Goal: Find specific page/section: Find specific page/section

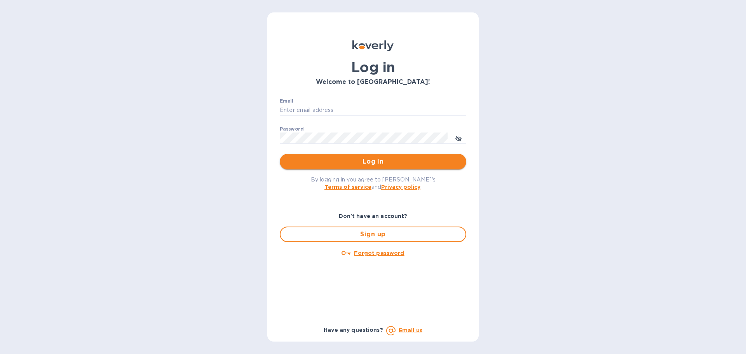
type input "[PERSON_NAME][EMAIL_ADDRESS][PERSON_NAME][DOMAIN_NAME]"
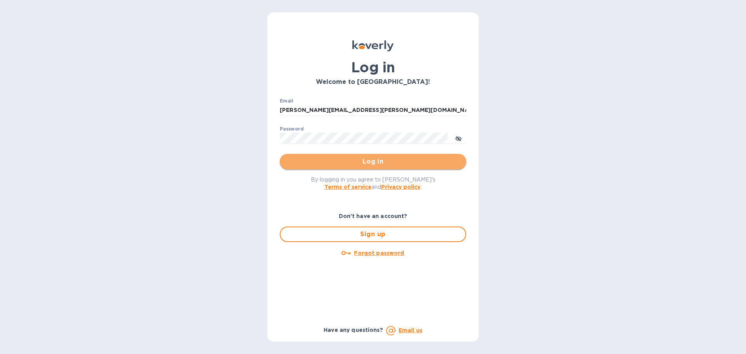
click at [373, 164] on span "Log in" at bounding box center [373, 161] width 174 height 9
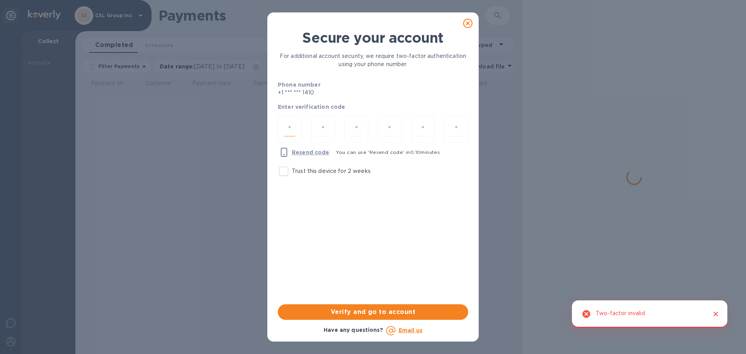
click at [285, 125] on input "number" at bounding box center [289, 129] width 11 height 14
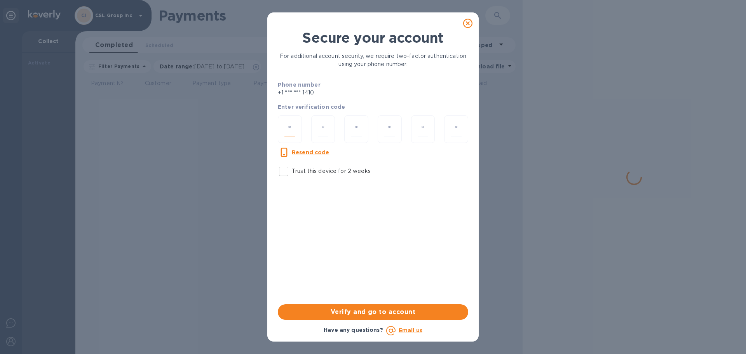
type input "5"
type input "6"
type input "4"
type input "9"
type input "1"
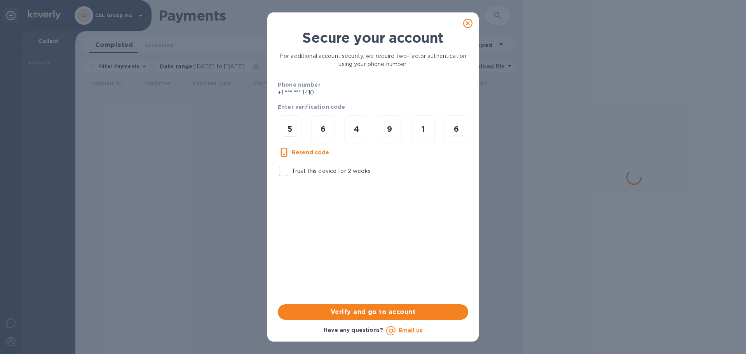
type input "6"
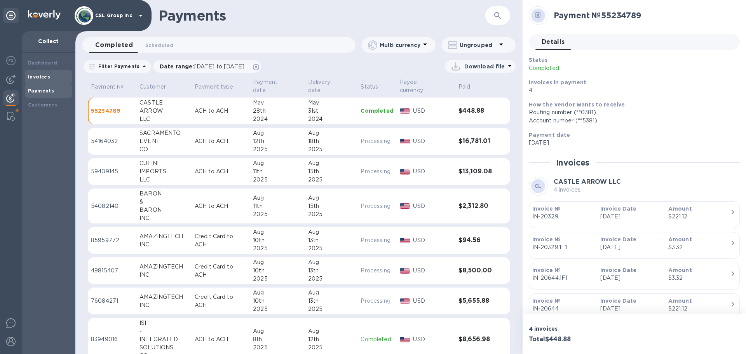
click at [57, 79] on div "Invoices" at bounding box center [48, 77] width 41 height 8
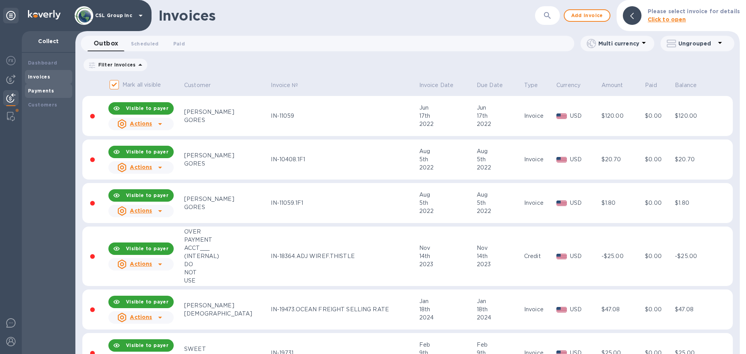
click at [52, 97] on div "Payments" at bounding box center [48, 91] width 47 height 14
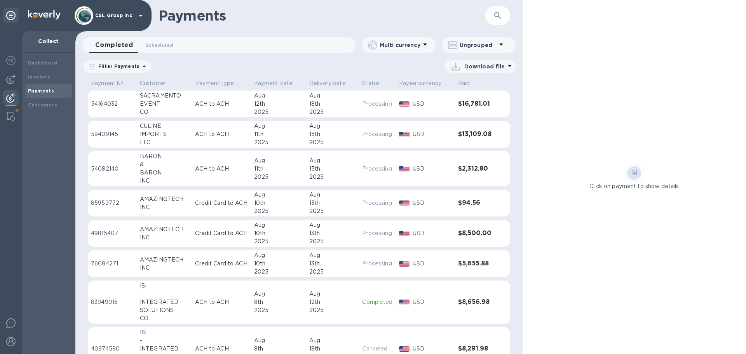
click at [492, 15] on button "button" at bounding box center [497, 15] width 19 height 19
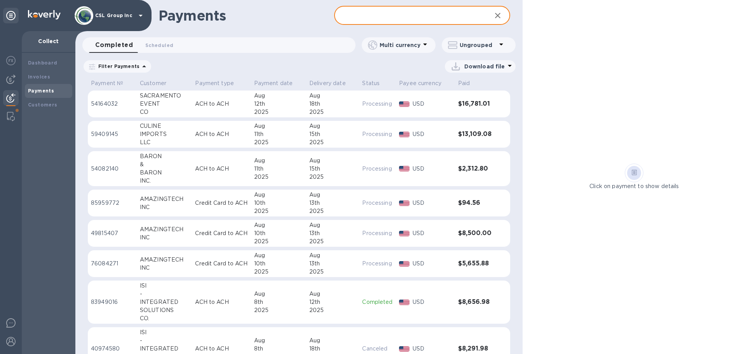
click at [374, 16] on input "text" at bounding box center [409, 15] width 151 height 19
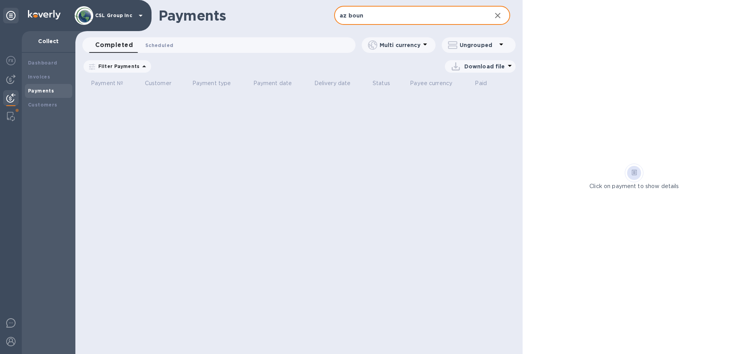
type input "az boun"
click at [168, 48] on span "Scheduled 0" at bounding box center [159, 45] width 28 height 8
click at [397, 20] on input "az boun" at bounding box center [409, 15] width 151 height 19
click at [56, 101] on div "Customers" at bounding box center [48, 105] width 41 height 8
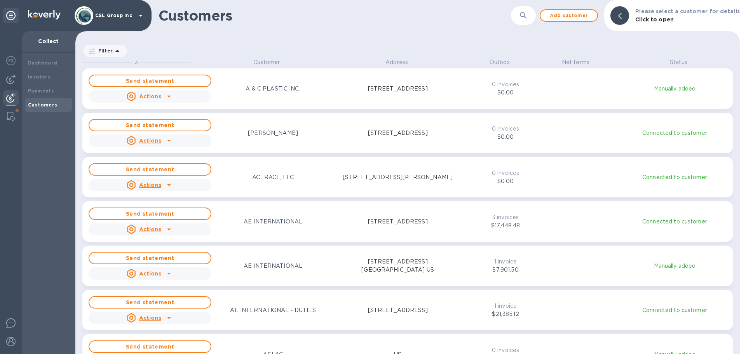
scroll to position [290, 661]
click at [47, 70] on div "Invoices" at bounding box center [48, 77] width 47 height 14
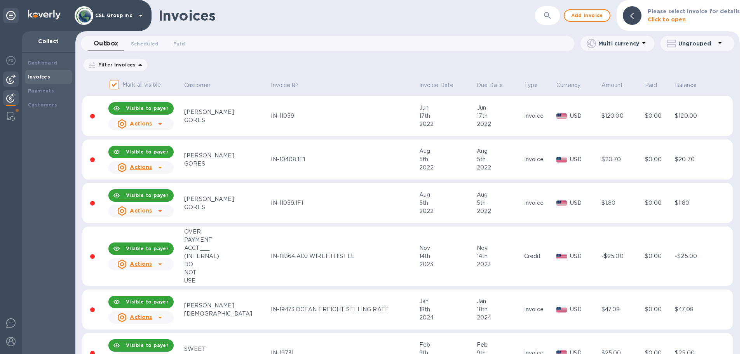
click at [9, 82] on img at bounding box center [10, 79] width 9 height 9
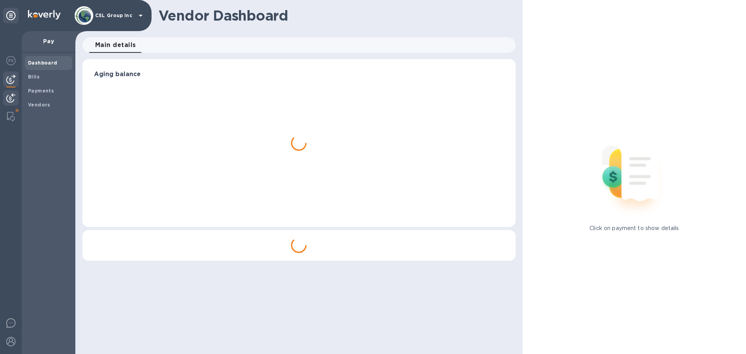
click at [16, 99] on div at bounding box center [11, 98] width 16 height 17
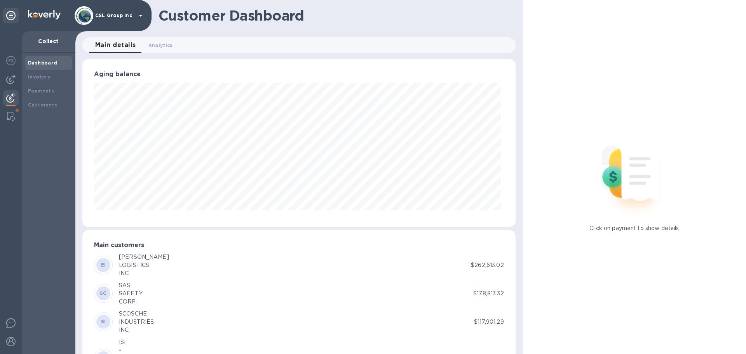
scroll to position [388165, 387903]
click at [14, 79] on img at bounding box center [10, 79] width 9 height 9
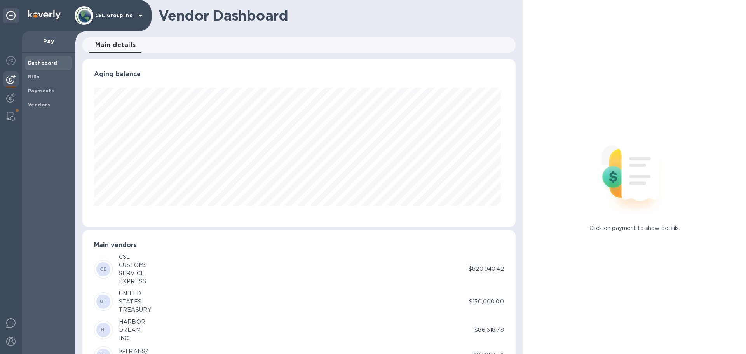
scroll to position [168, 429]
click at [38, 80] on span "Bills" at bounding box center [34, 77] width 12 height 8
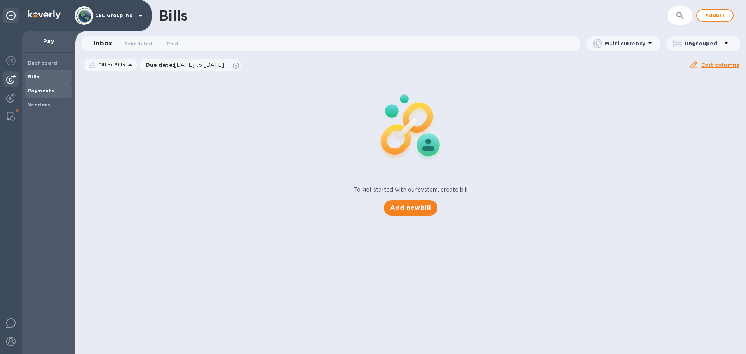
click at [40, 92] on b "Payments" at bounding box center [41, 91] width 26 height 6
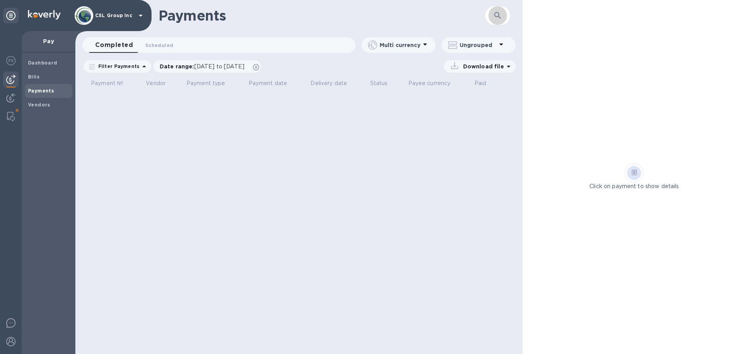
click at [495, 16] on icon "button" at bounding box center [497, 15] width 7 height 7
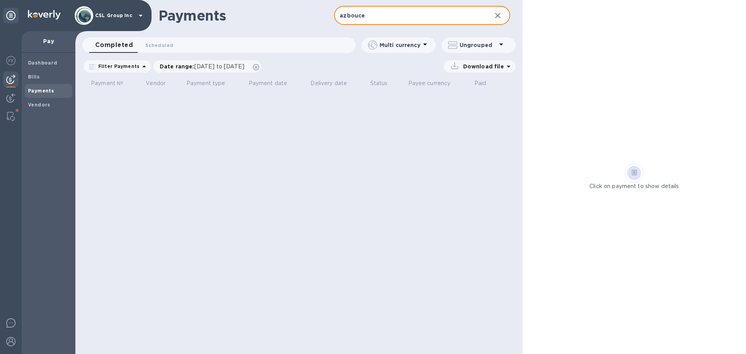
drag, startPoint x: 365, startPoint y: 16, endPoint x: 273, endPoint y: 4, distance: 92.5
click at [273, 4] on div "Payments azbouce ​" at bounding box center [298, 15] width 447 height 31
type input "az bounce"
click at [161, 46] on span "Scheduled 0" at bounding box center [159, 45] width 28 height 8
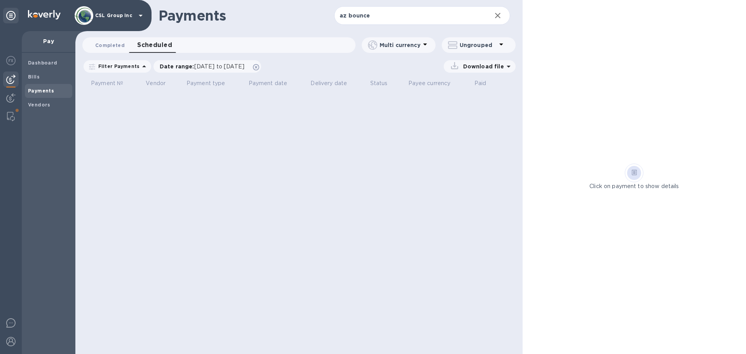
click at [119, 49] on button "Completed 0" at bounding box center [110, 45] width 42 height 16
click at [43, 79] on span "Bills" at bounding box center [48, 77] width 41 height 8
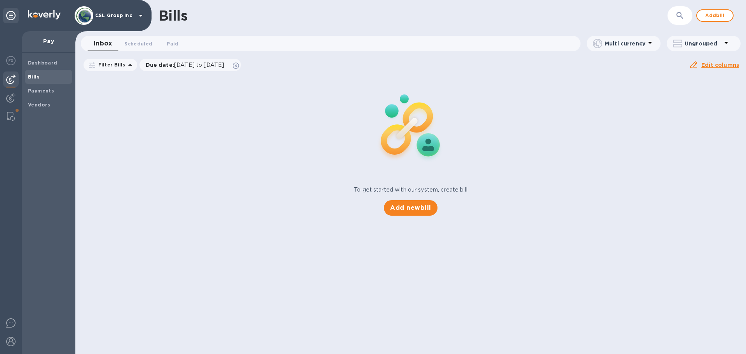
click at [19, 97] on div at bounding box center [11, 192] width 22 height 323
drag, startPoint x: 48, startPoint y: 93, endPoint x: 5, endPoint y: 95, distance: 42.8
click at [47, 94] on span "Payments" at bounding box center [41, 91] width 26 height 8
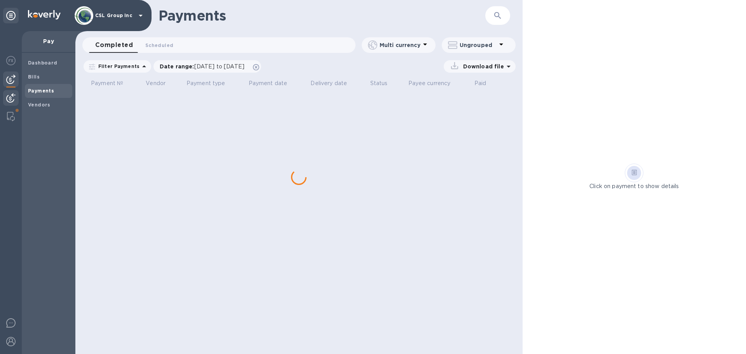
click at [12, 94] on img at bounding box center [10, 97] width 9 height 9
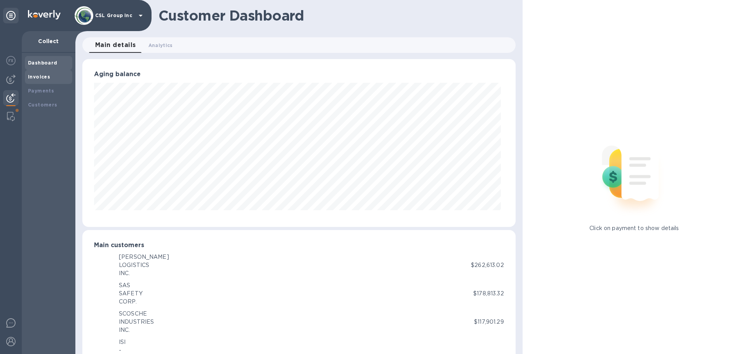
scroll to position [388165, 387903]
click at [42, 77] on b "Invoices" at bounding box center [39, 77] width 22 height 6
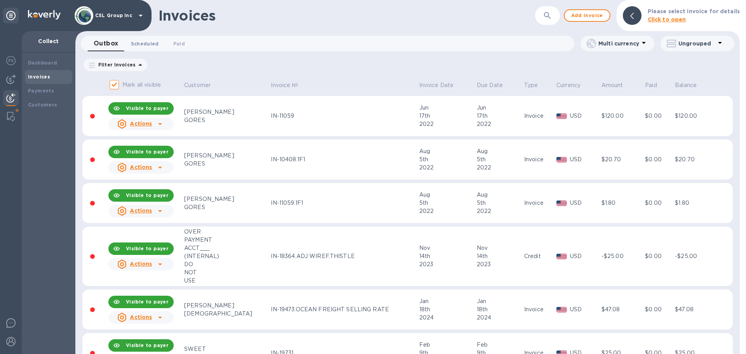
click at [154, 42] on span "Scheduled 0" at bounding box center [145, 44] width 28 height 8
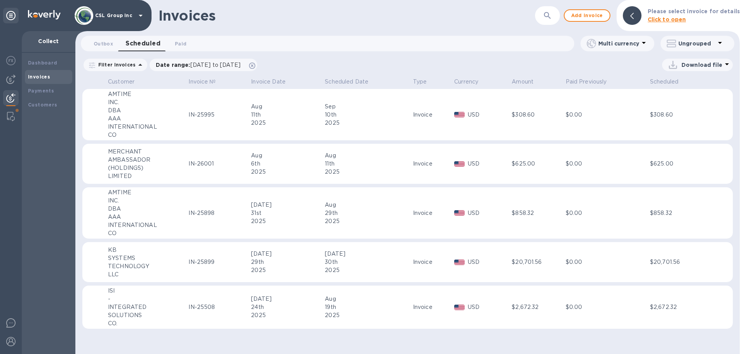
click at [546, 19] on icon "button" at bounding box center [547, 15] width 9 height 9
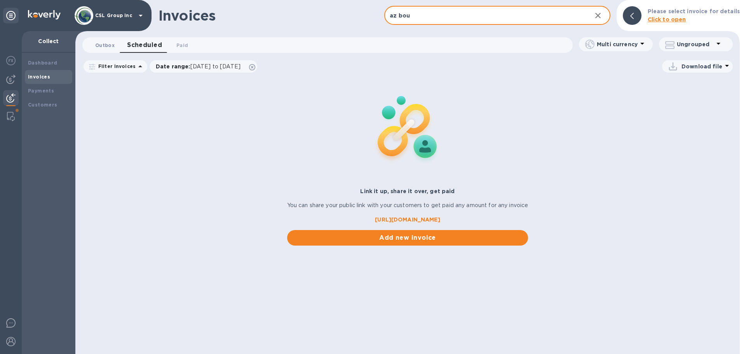
type input "az bou"
click at [117, 48] on button "Outbox 0" at bounding box center [105, 45] width 32 height 16
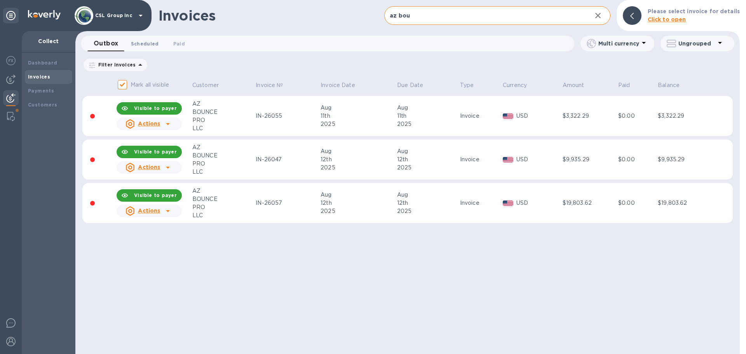
click at [147, 42] on span "Scheduled 0" at bounding box center [145, 44] width 28 height 8
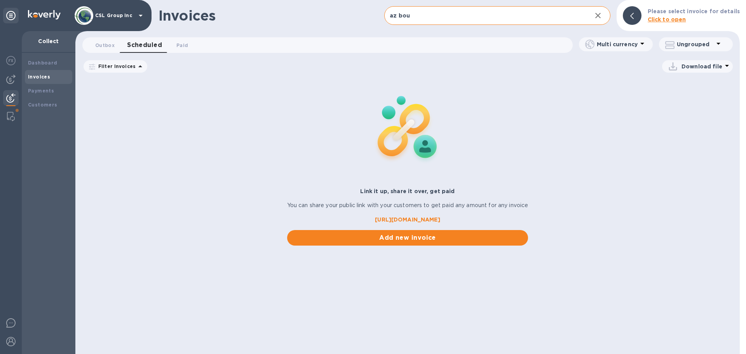
click at [52, 45] on div "Collect" at bounding box center [49, 42] width 54 height 22
click at [54, 42] on p "Collect" at bounding box center [48, 41] width 41 height 8
click at [40, 105] on b "Customers" at bounding box center [43, 105] width 30 height 6
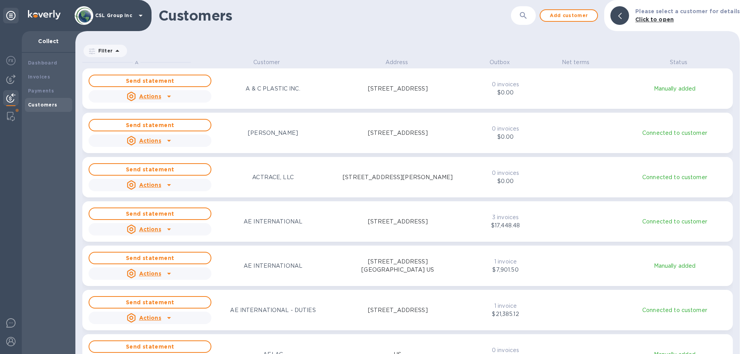
scroll to position [290, 661]
click at [525, 17] on icon "button" at bounding box center [522, 15] width 9 height 9
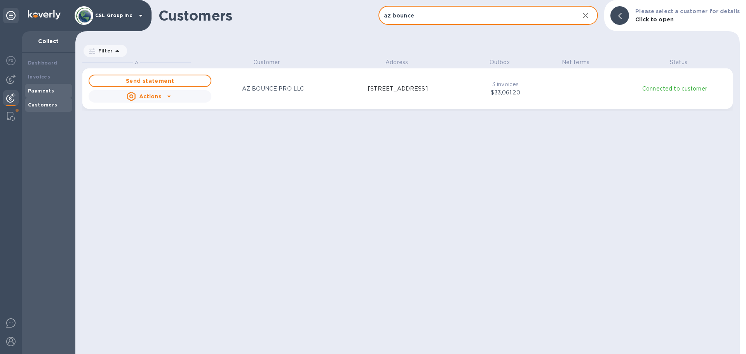
type input "az bounce"
click at [46, 87] on div "Payments" at bounding box center [48, 91] width 41 height 8
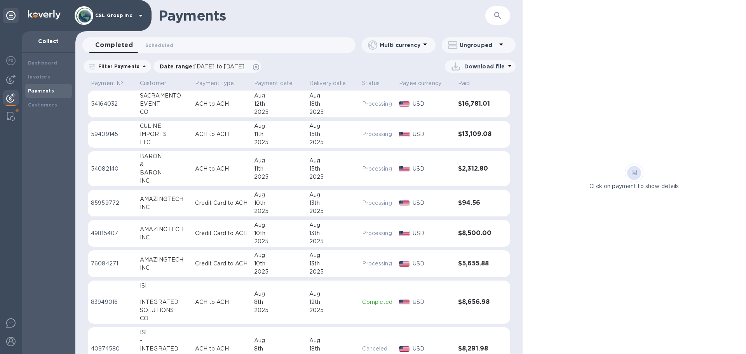
click at [502, 15] on icon "button" at bounding box center [497, 15] width 9 height 9
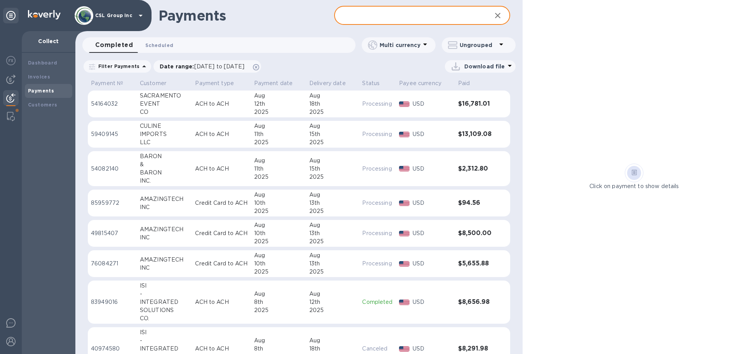
click at [149, 47] on span "Scheduled 0" at bounding box center [159, 45] width 28 height 8
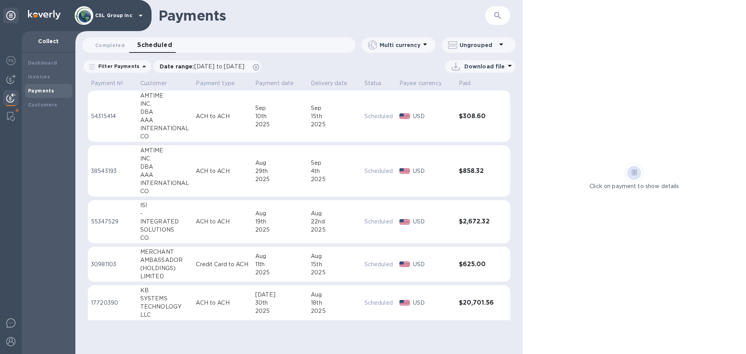
click at [496, 19] on icon "button" at bounding box center [497, 15] width 9 height 9
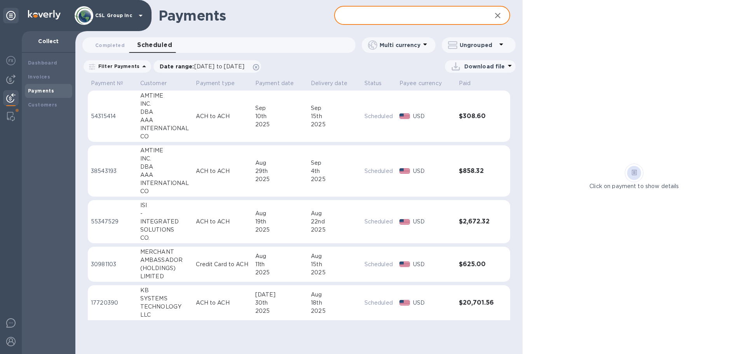
click at [358, 13] on input "text" at bounding box center [409, 15] width 151 height 19
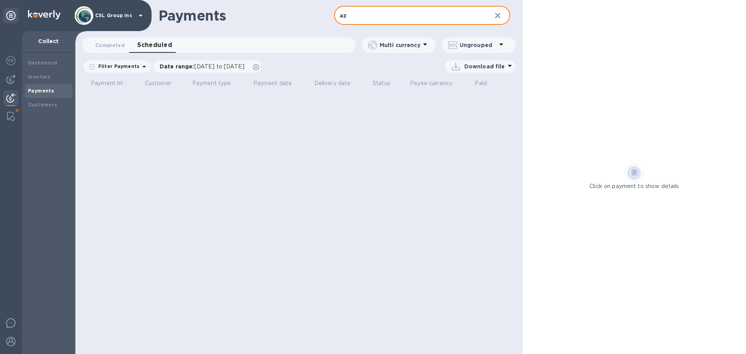
type input "a"
